Goal: Task Accomplishment & Management: Manage account settings

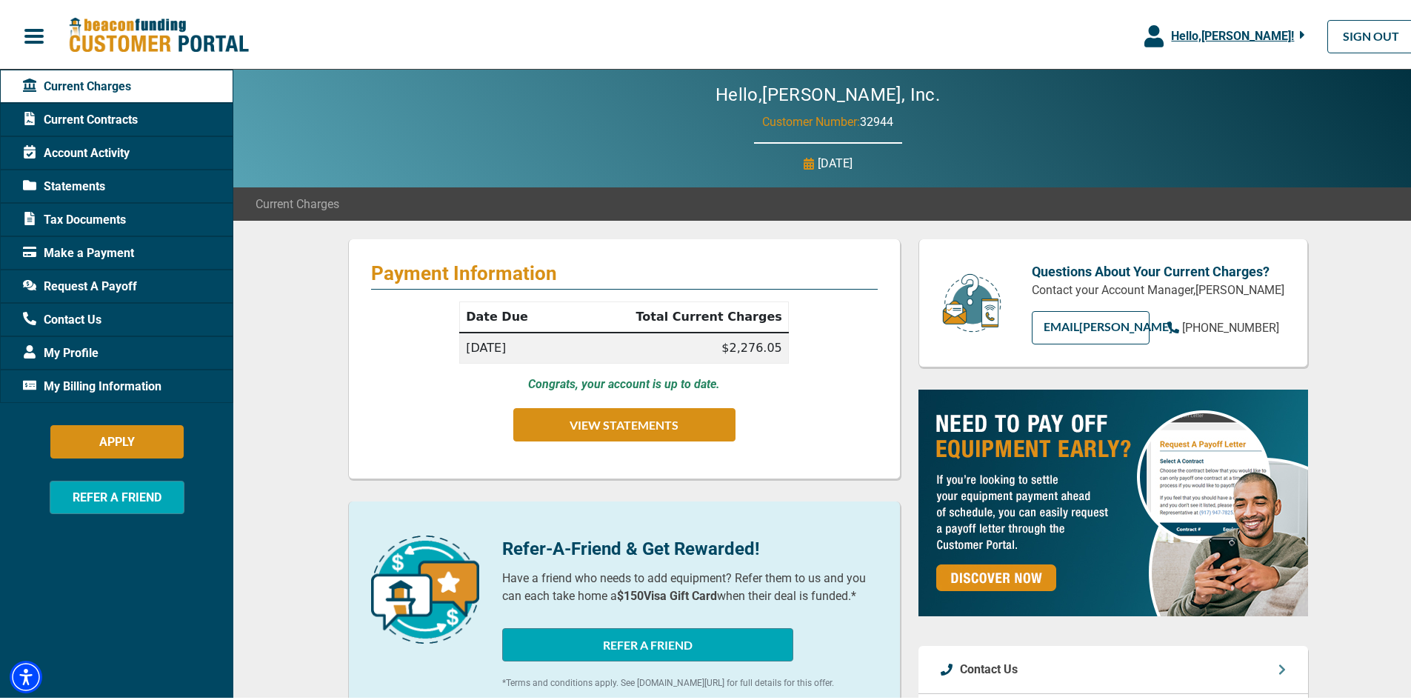
click at [91, 145] on span "Account Activity" at bounding box center [76, 150] width 107 height 18
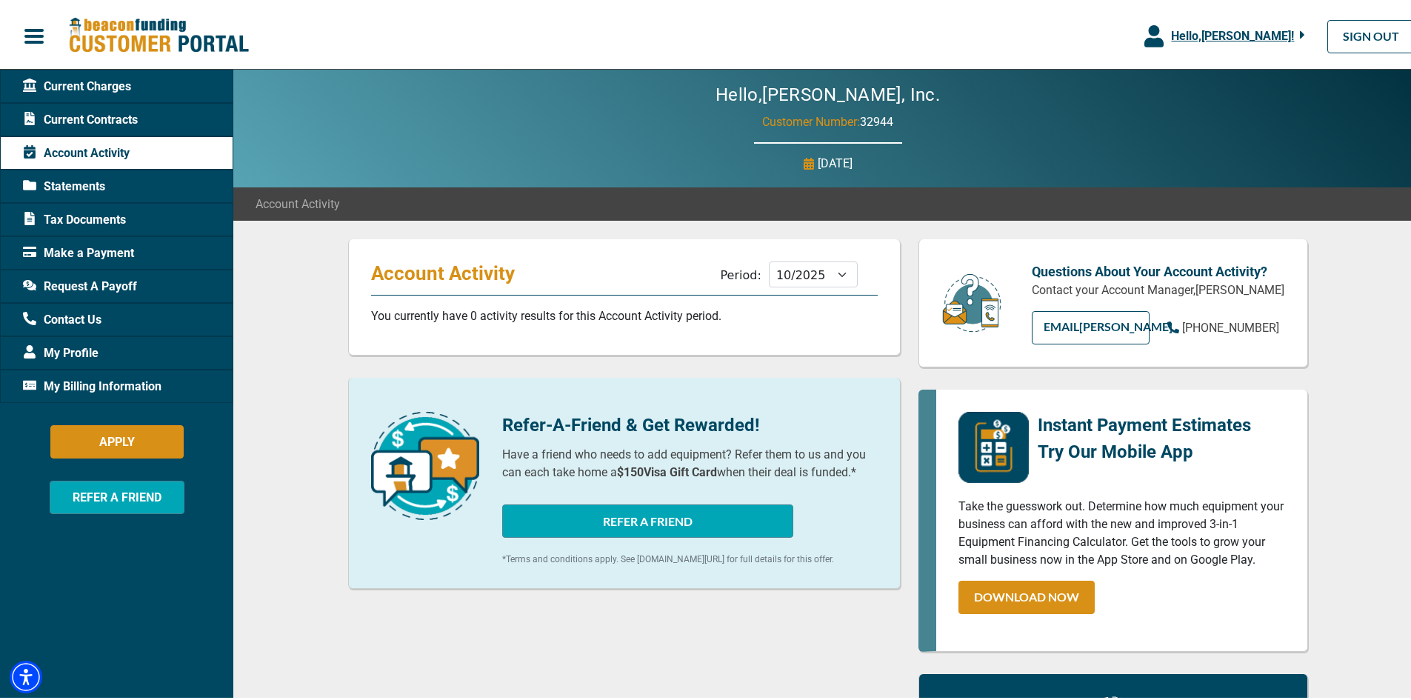
click at [76, 176] on span "Statements" at bounding box center [64, 184] width 82 height 18
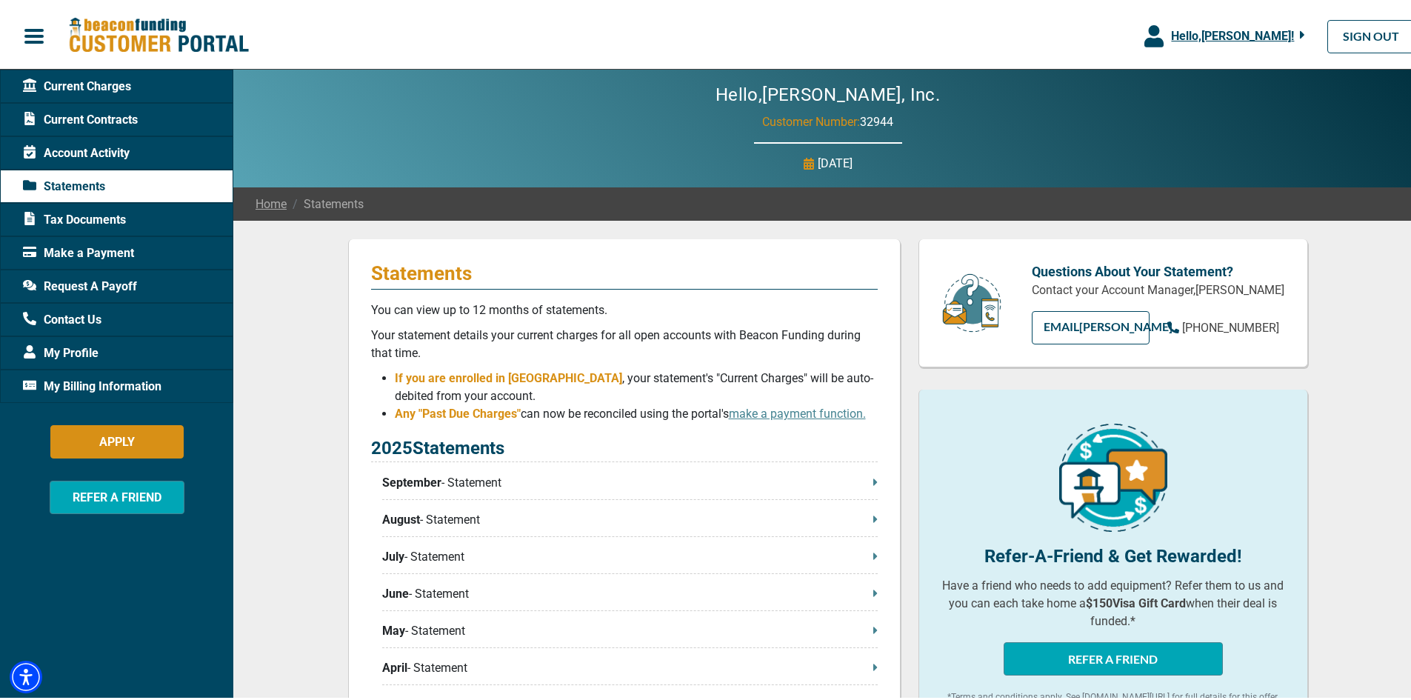
scroll to position [148, 0]
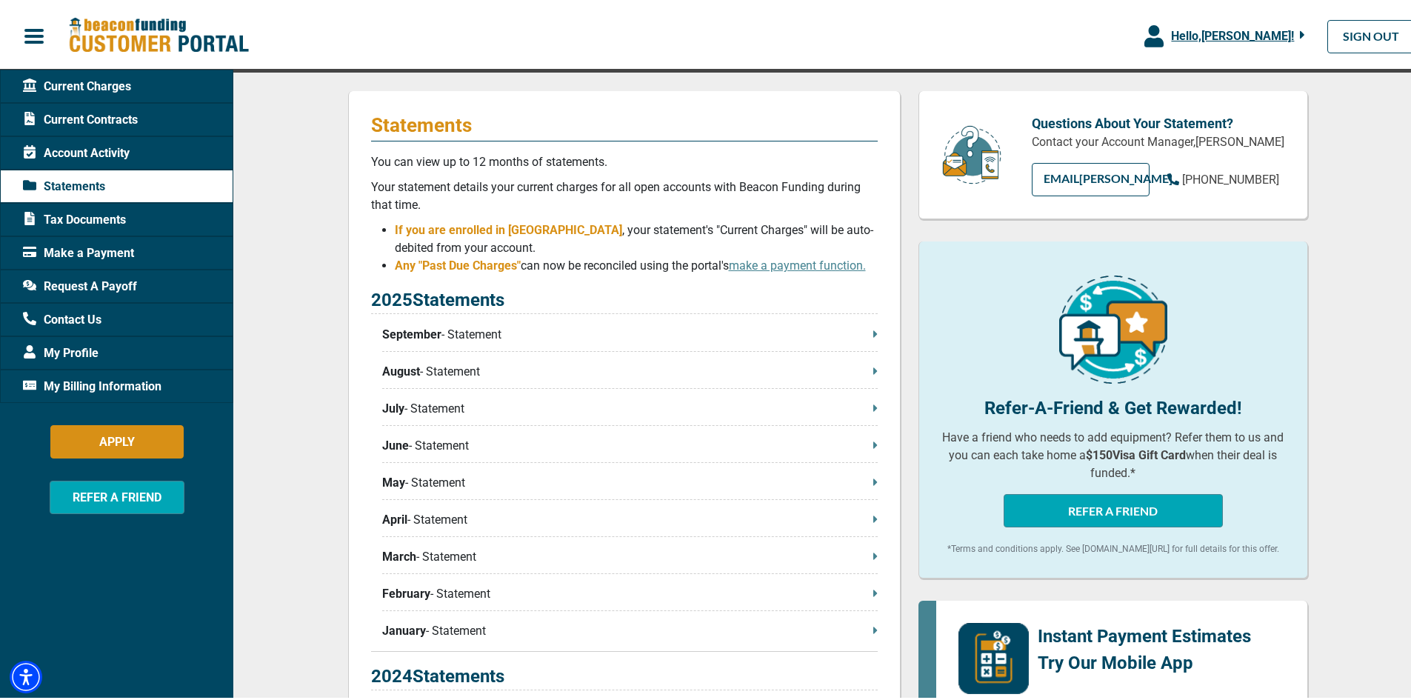
click at [447, 332] on p "September - Statement" at bounding box center [629, 332] width 495 height 18
click at [71, 158] on span "Account Activity" at bounding box center [76, 150] width 107 height 18
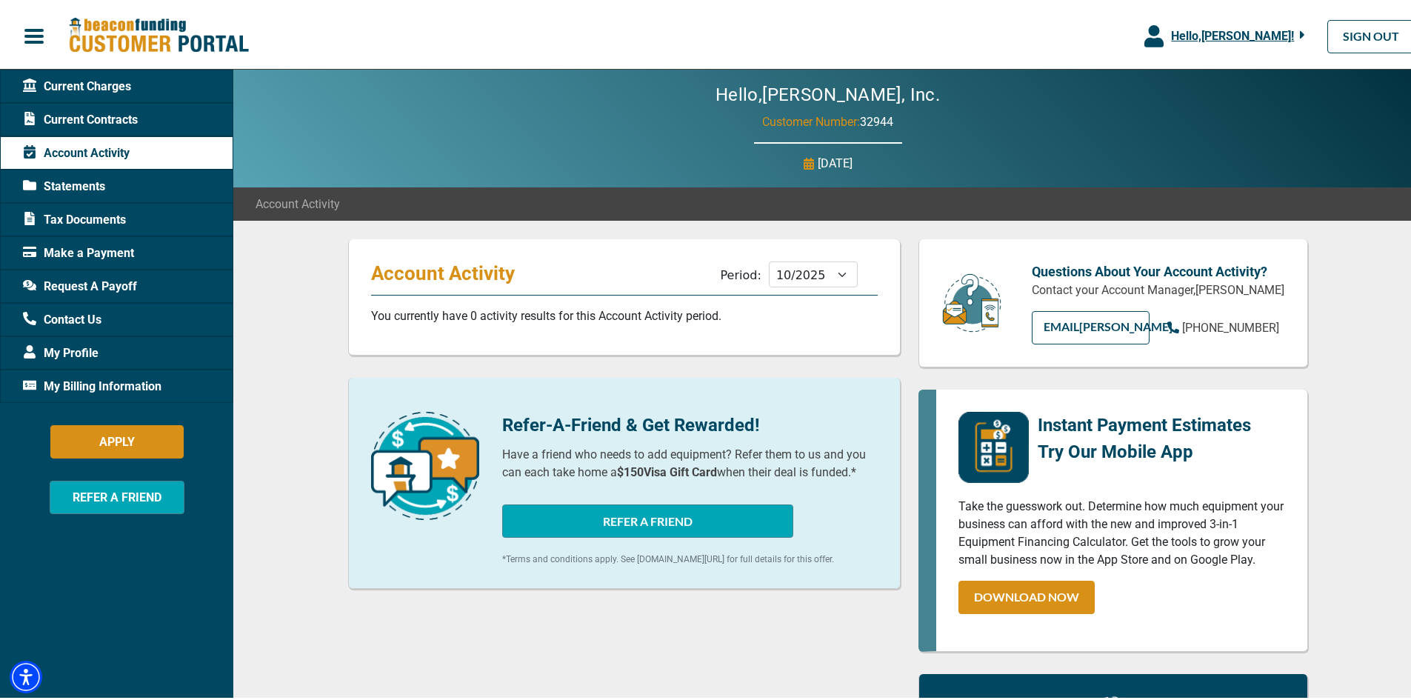
click at [76, 241] on span "Make a Payment" at bounding box center [78, 250] width 111 height 18
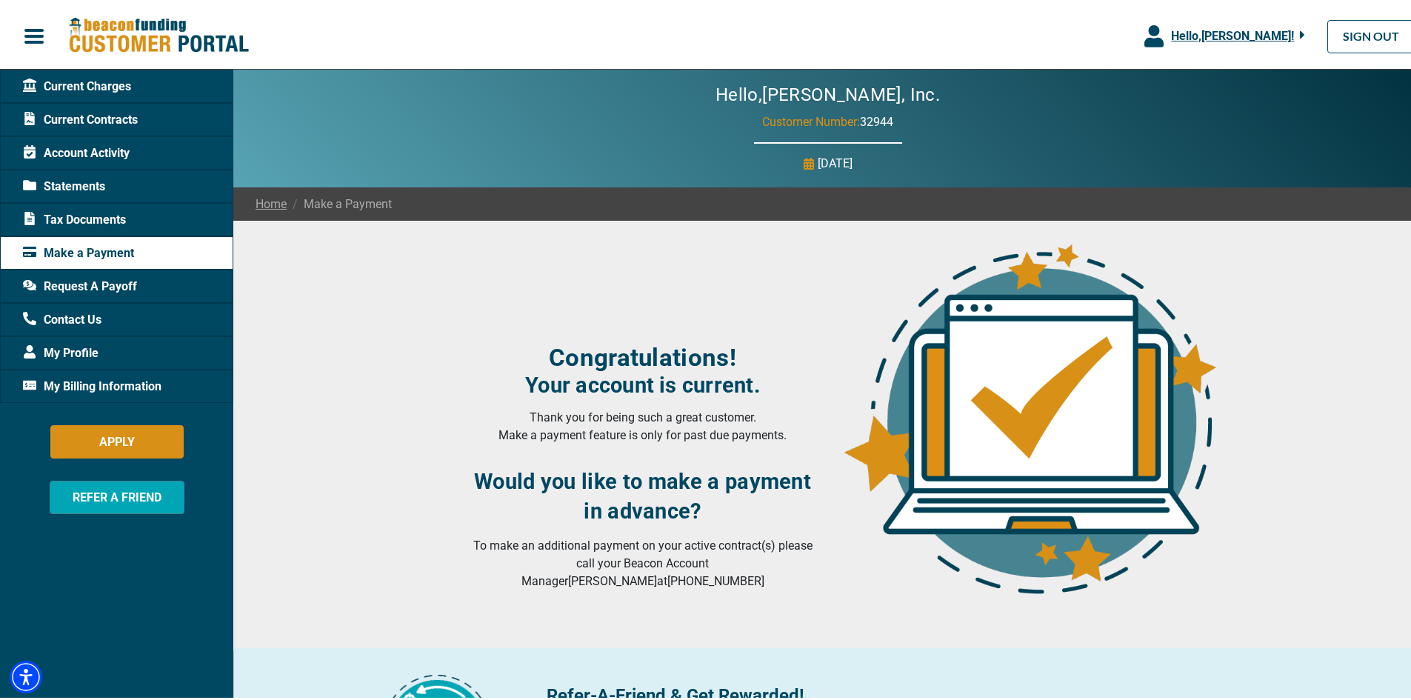
click at [76, 201] on div "Tax Documents" at bounding box center [116, 216] width 233 height 33
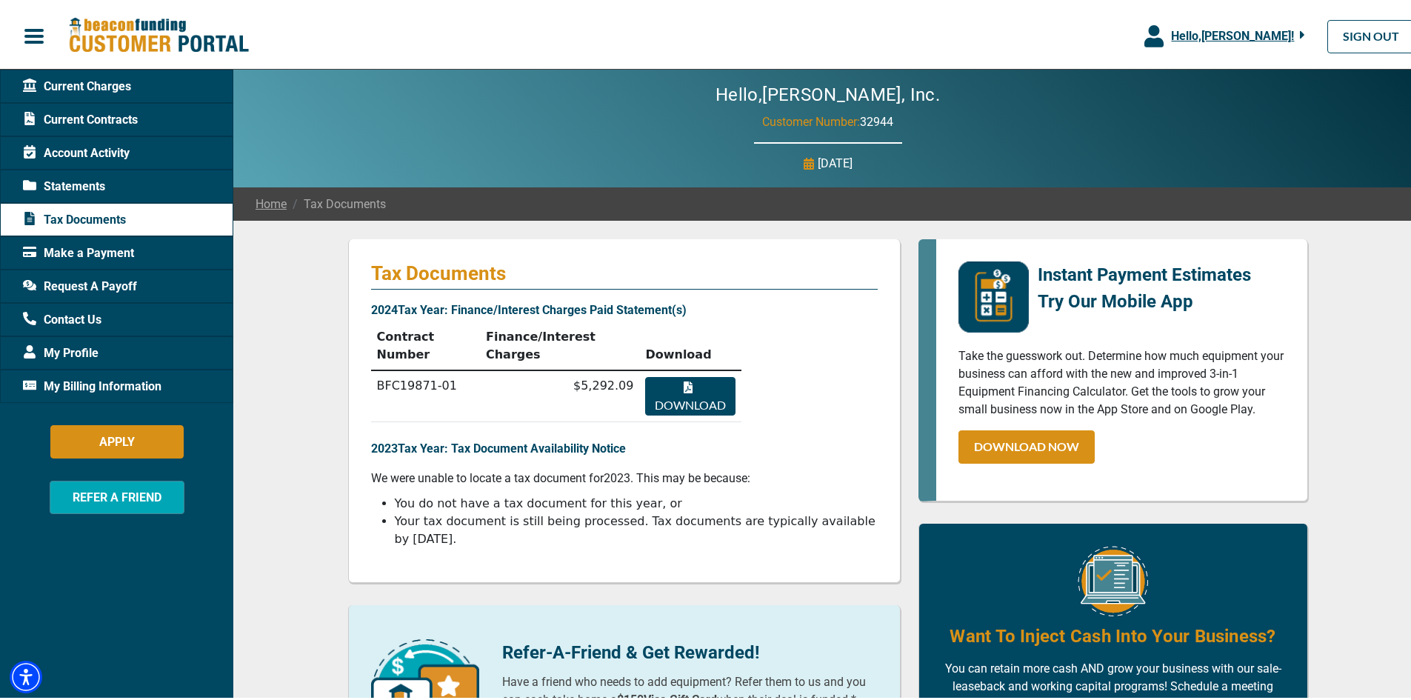
click at [74, 179] on span "Statements" at bounding box center [64, 184] width 82 height 18
